Goal: Information Seeking & Learning: Find specific fact

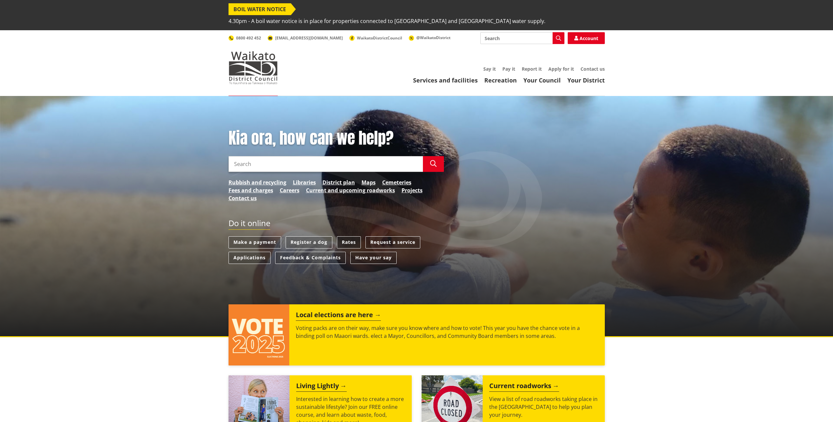
click at [349, 236] on link "Rates" at bounding box center [349, 242] width 24 height 12
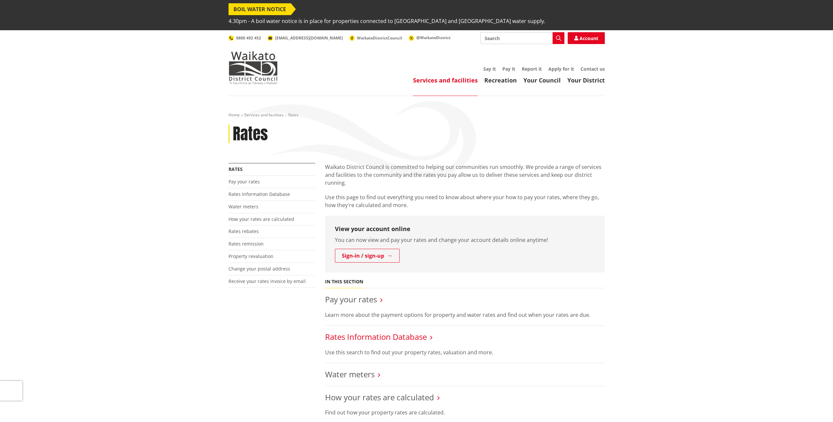
click at [375, 331] on link "Rates Information Database" at bounding box center [376, 336] width 102 height 11
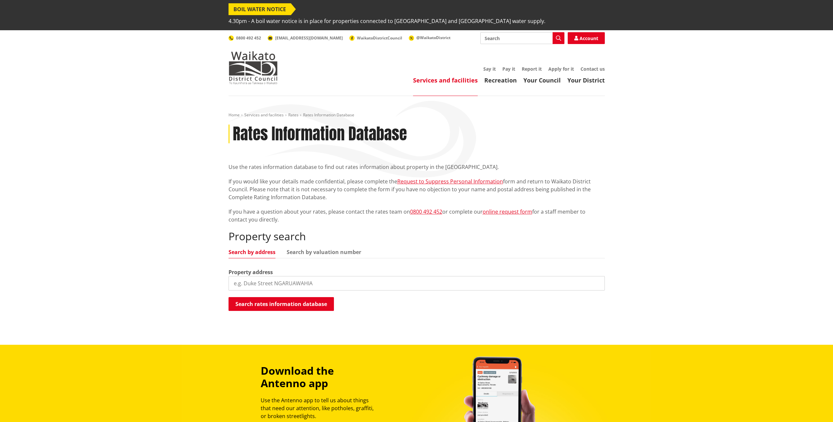
click at [272, 276] on input "search" at bounding box center [417, 283] width 376 height 14
type input "60 lockerbie lane"
click at [267, 297] on button "Search rates information database" at bounding box center [281, 304] width 105 height 14
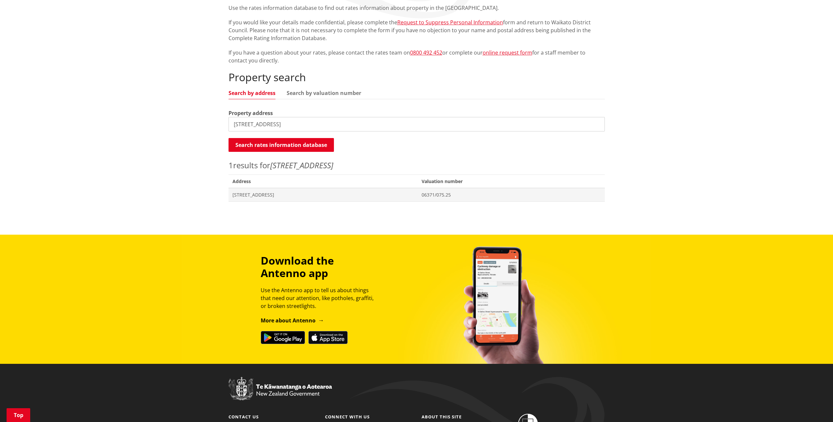
scroll to position [164, 0]
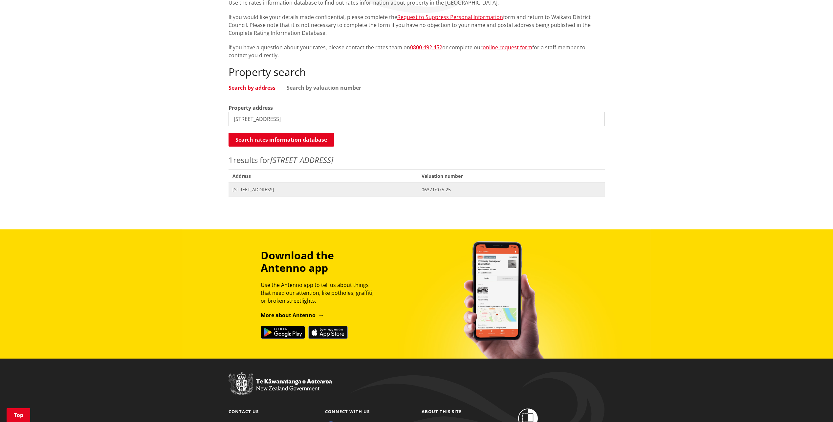
click at [278, 183] on span "Address 60 Lockerbie Lane WHATAWHATA" at bounding box center [324, 189] width 190 height 13
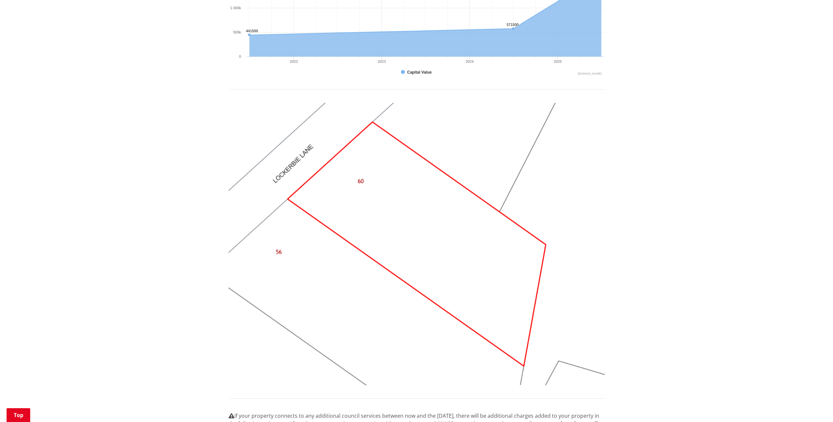
scroll to position [493, 0]
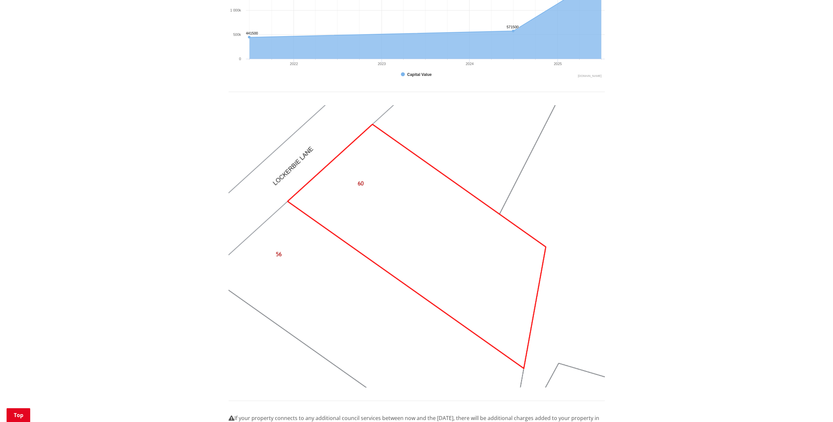
click at [636, 305] on div "Home Services and facilities Rates Rates Information Database Rates Information…" at bounding box center [416, 36] width 833 height 867
